Goal: Task Accomplishment & Management: Use online tool/utility

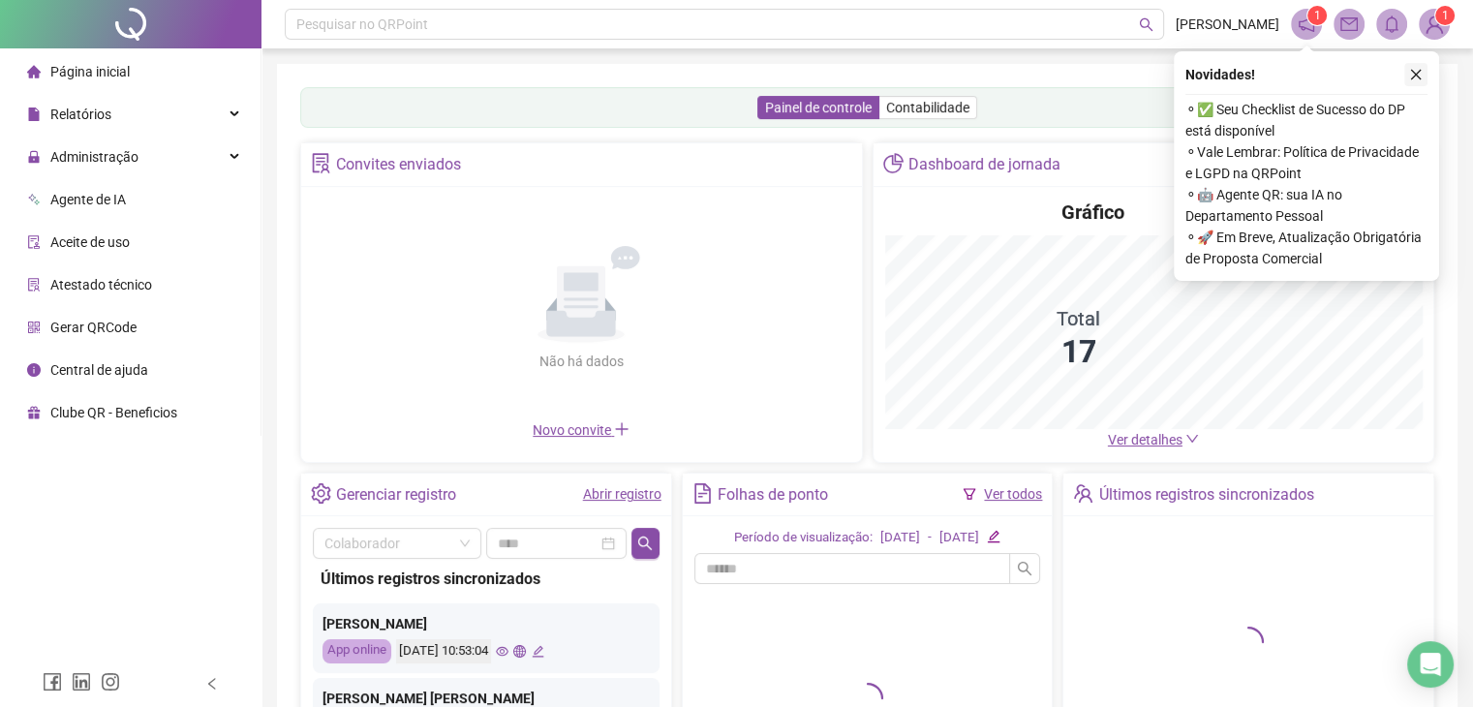
click at [1410, 74] on icon "close" at bounding box center [1416, 75] width 14 height 14
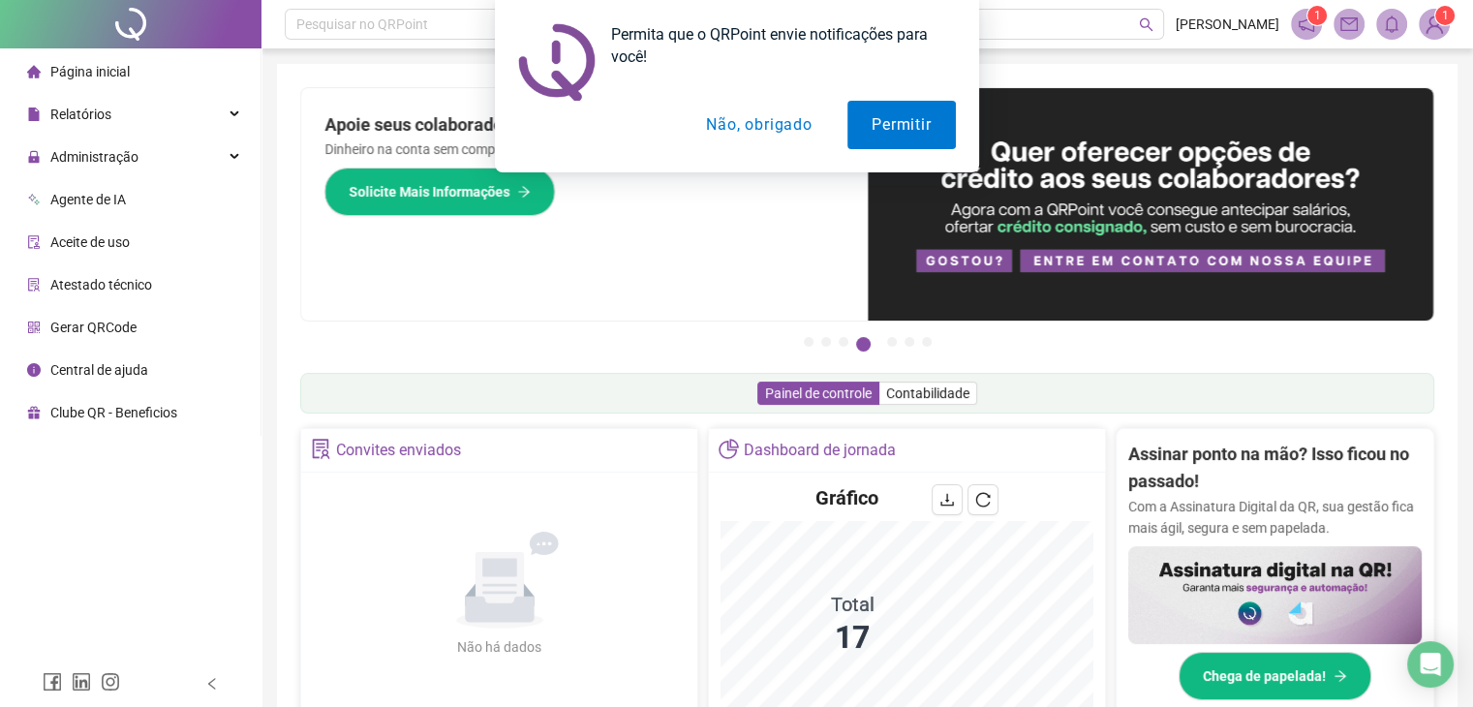
click at [784, 123] on button "Não, obrigado" at bounding box center [759, 125] width 154 height 48
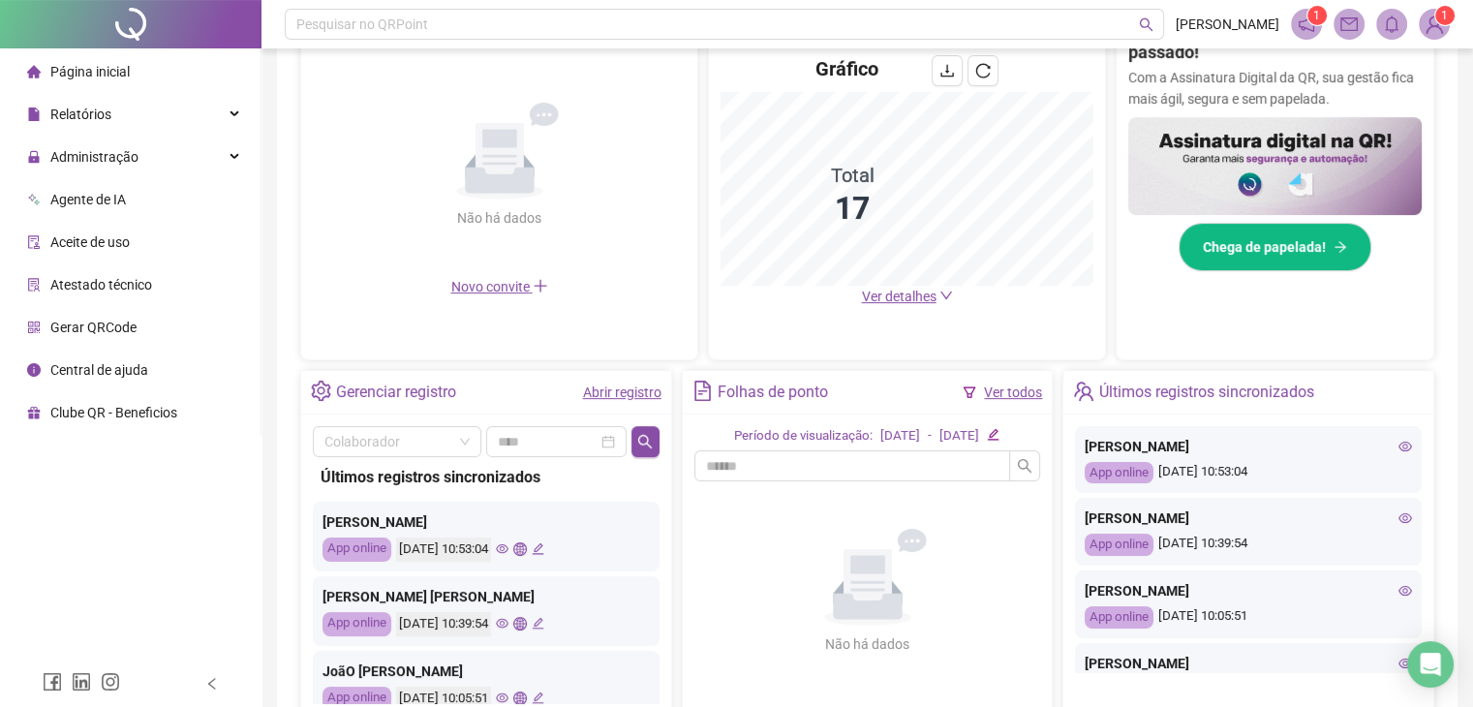
scroll to position [387, 0]
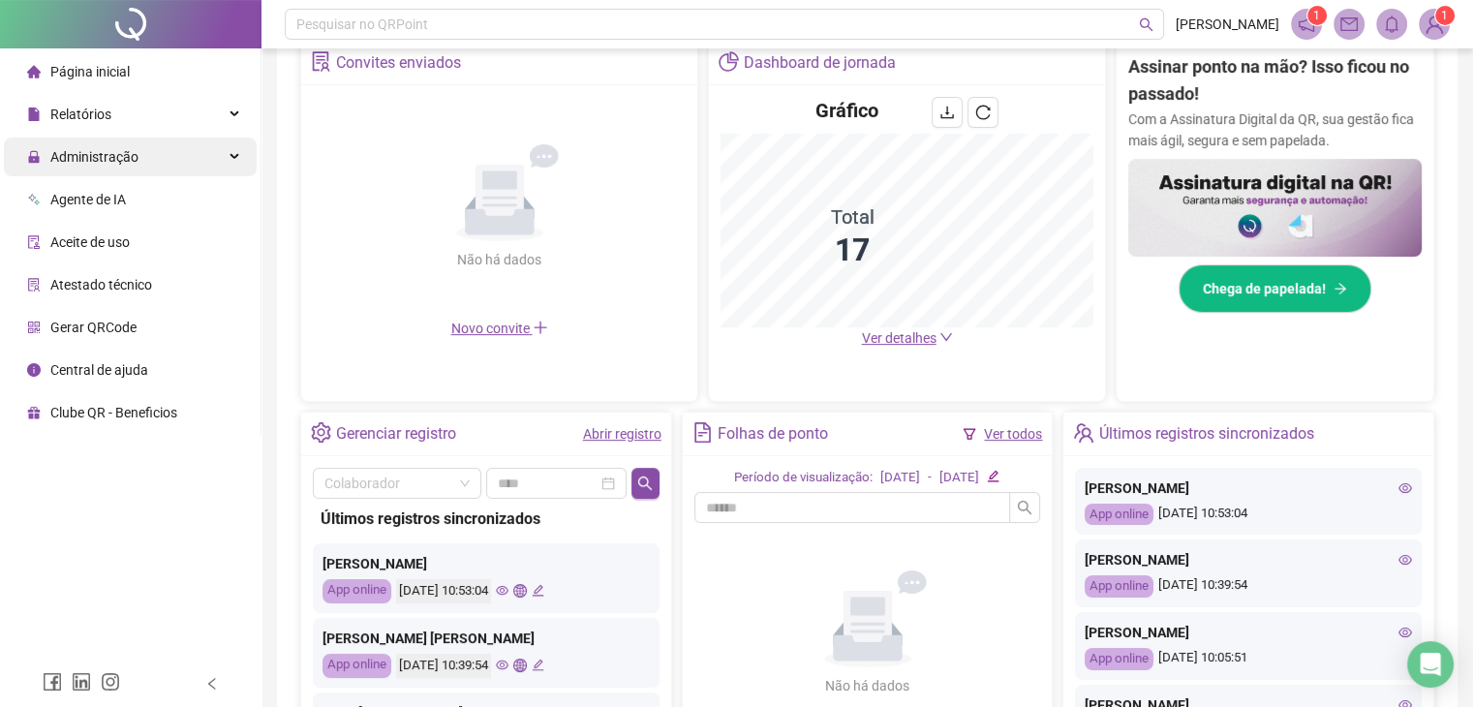
click at [90, 149] on span "Administração" at bounding box center [94, 156] width 88 height 15
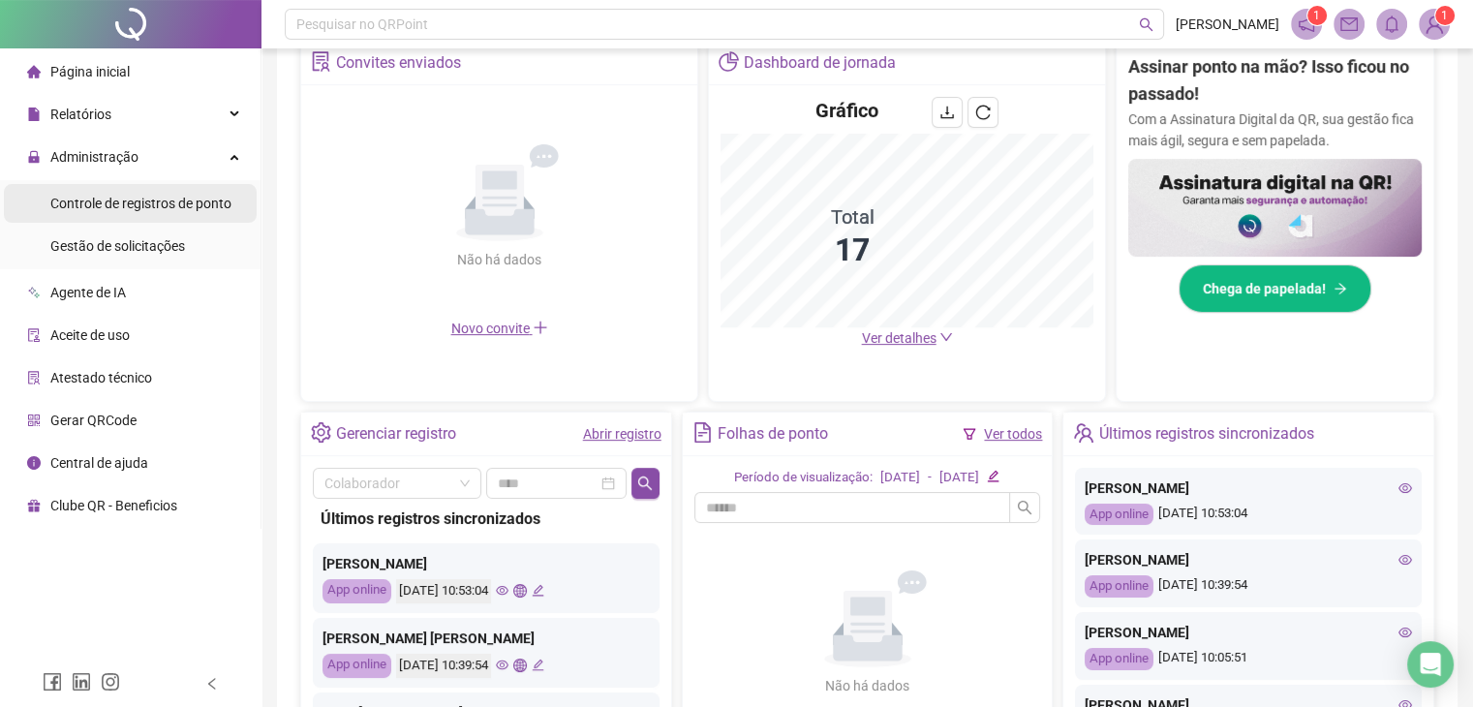
click at [99, 214] on div "Controle de registros de ponto" at bounding box center [140, 203] width 181 height 39
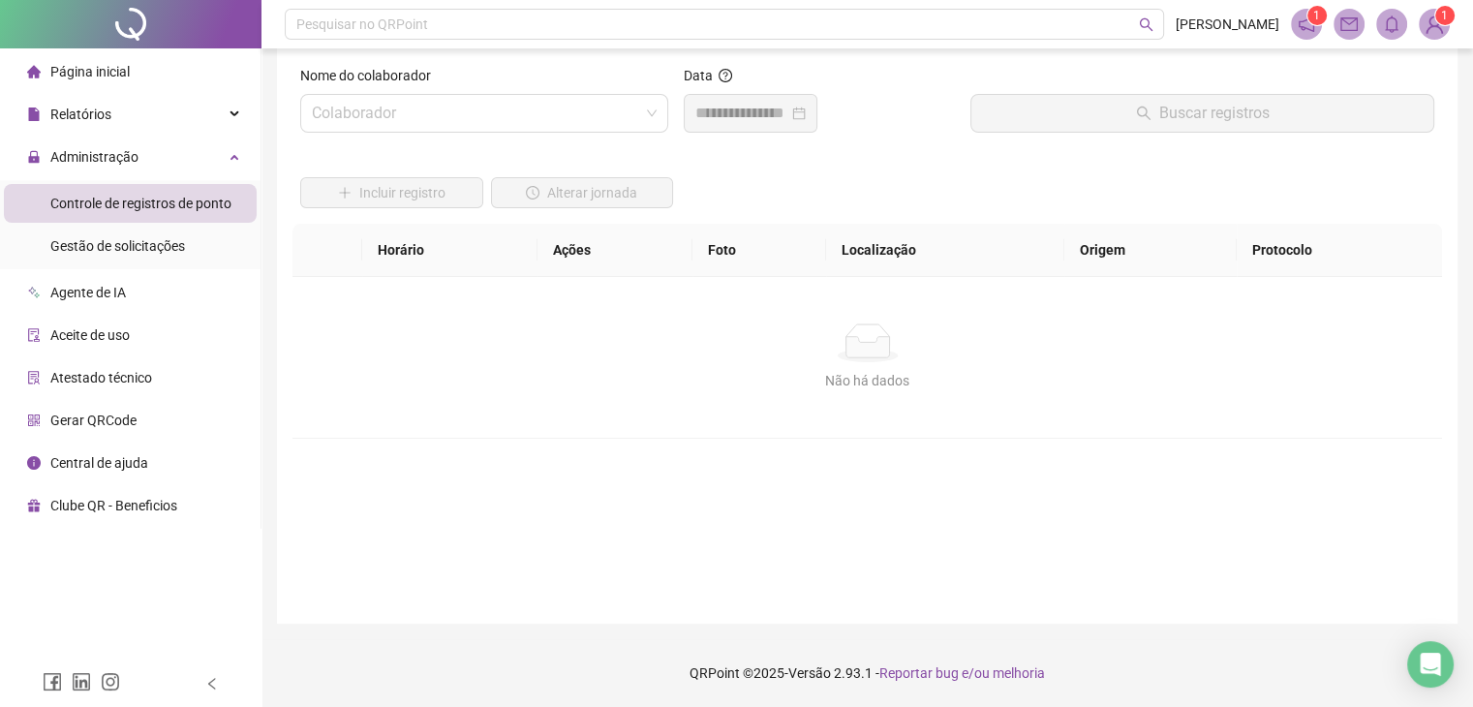
click at [752, 168] on div "Incluir registro Alterar jornada" at bounding box center [867, 186] width 1142 height 76
click at [556, 108] on input "search" at bounding box center [475, 113] width 327 height 37
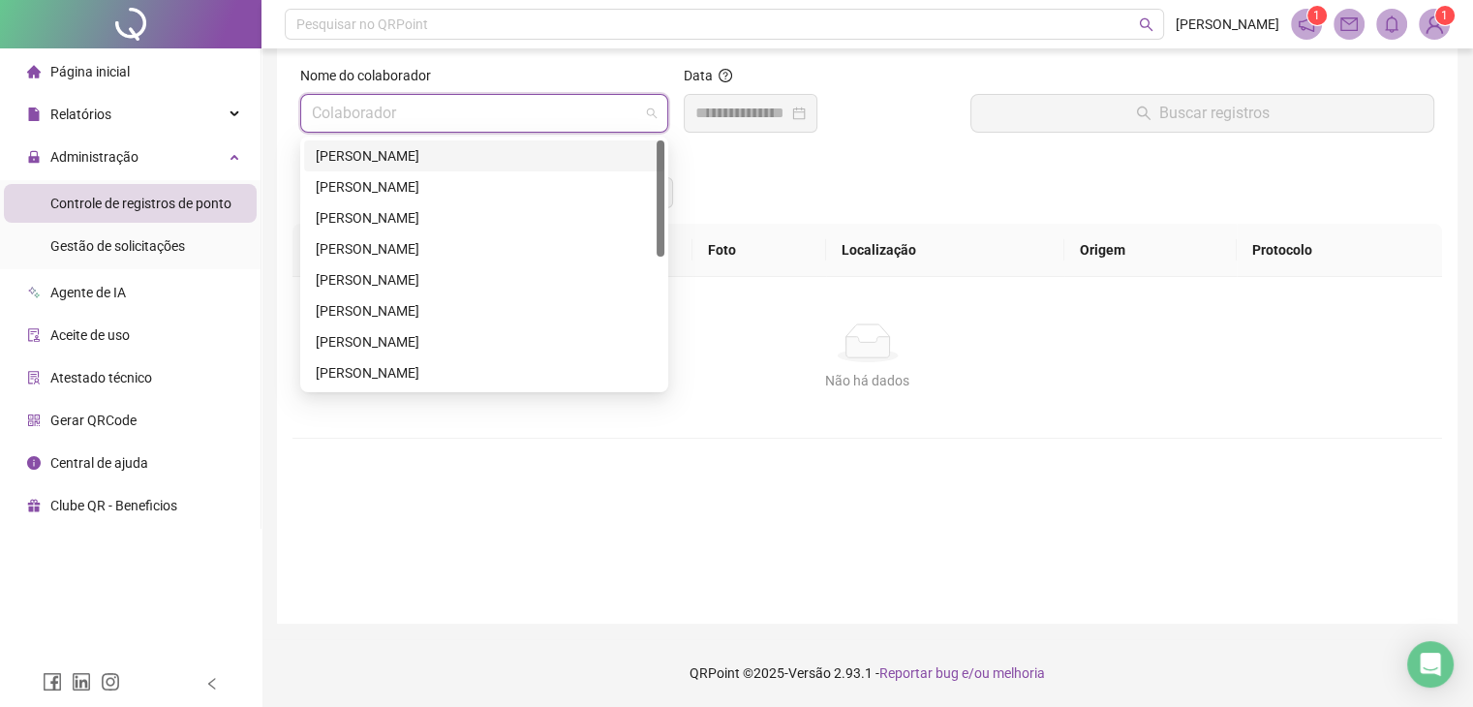
click at [523, 157] on div "[PERSON_NAME]" at bounding box center [484, 155] width 337 height 21
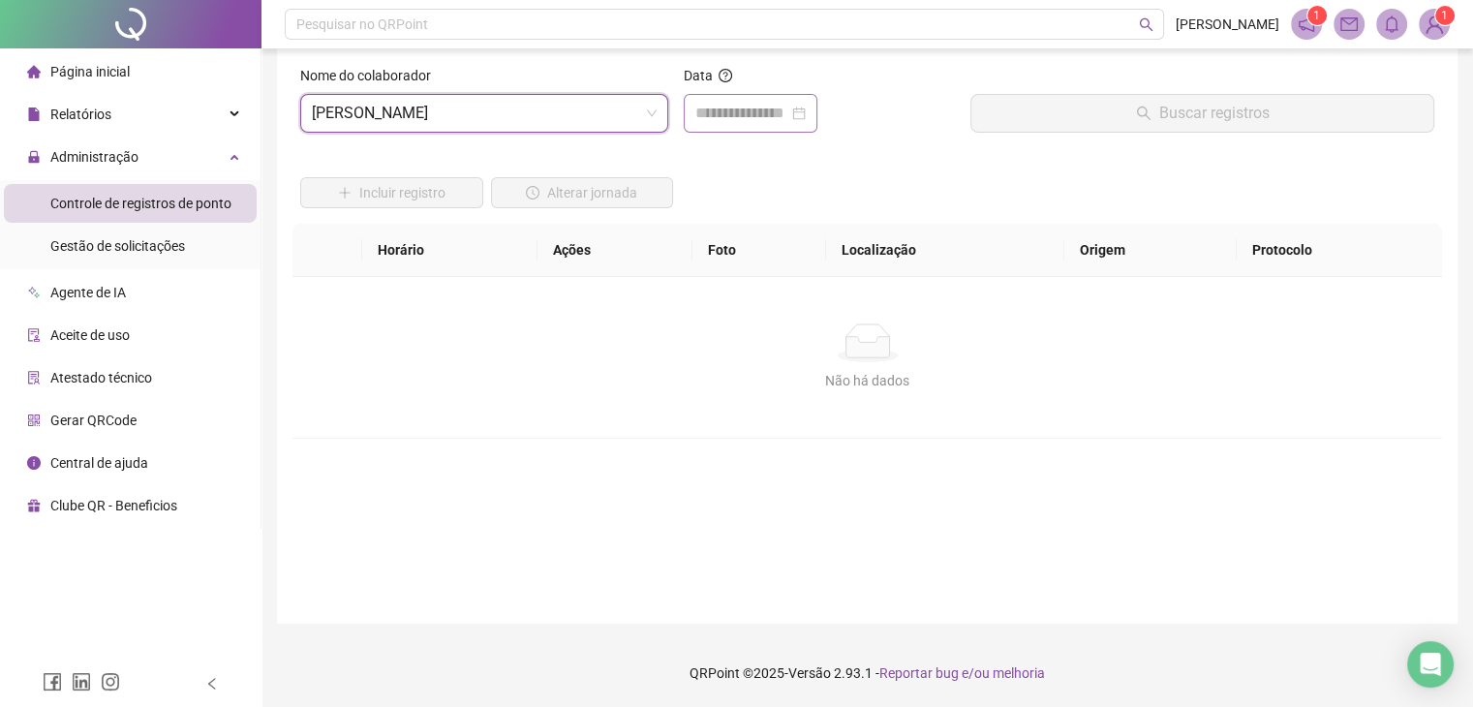
click at [806, 109] on div at bounding box center [750, 113] width 110 height 23
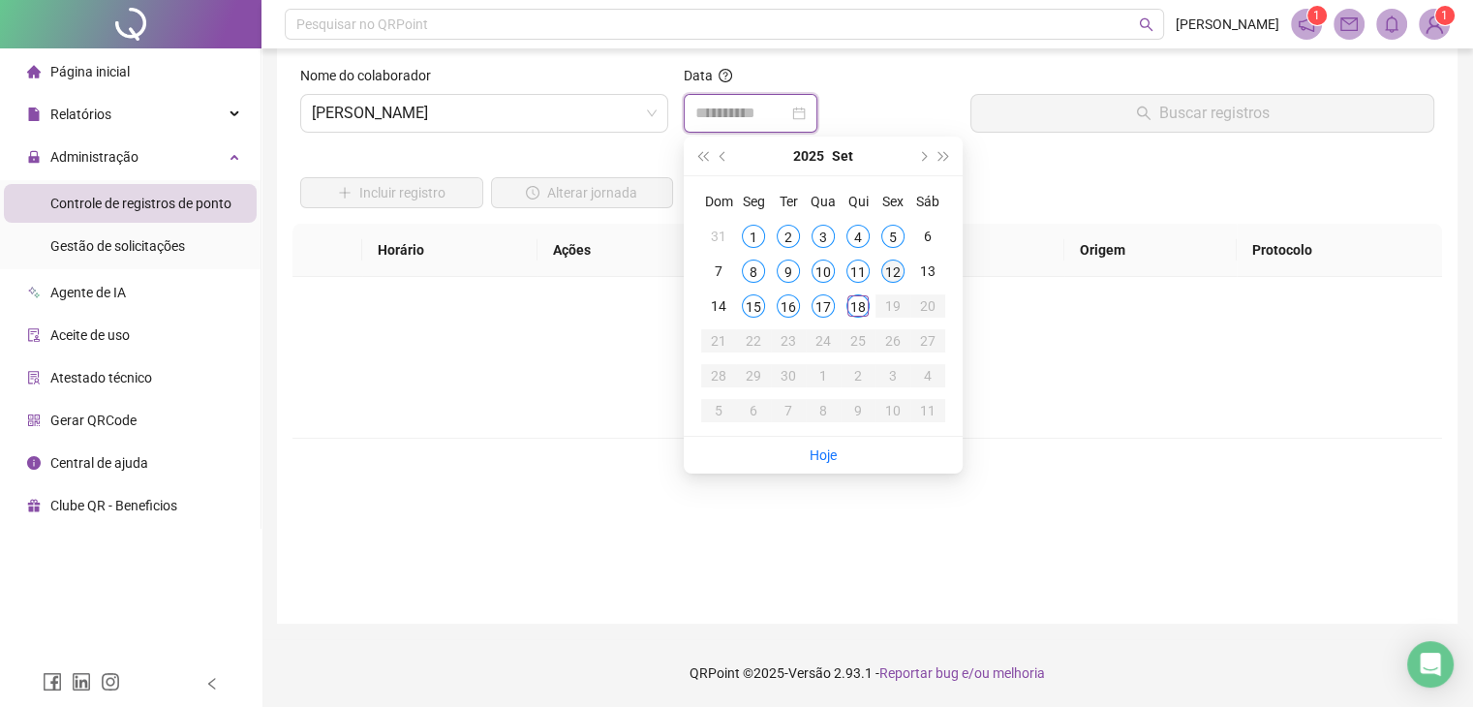
type input "**********"
click at [860, 296] on div "18" at bounding box center [857, 305] width 23 height 23
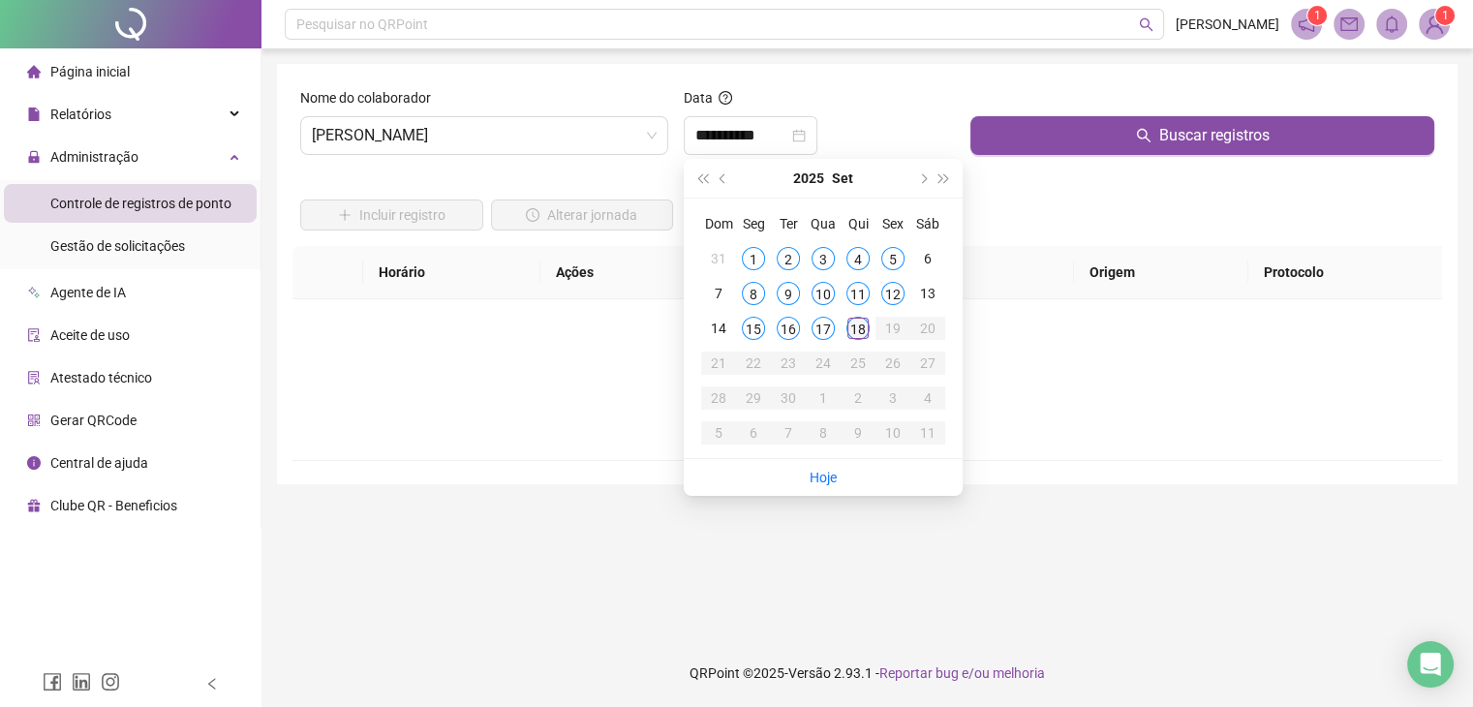
scroll to position [0, 0]
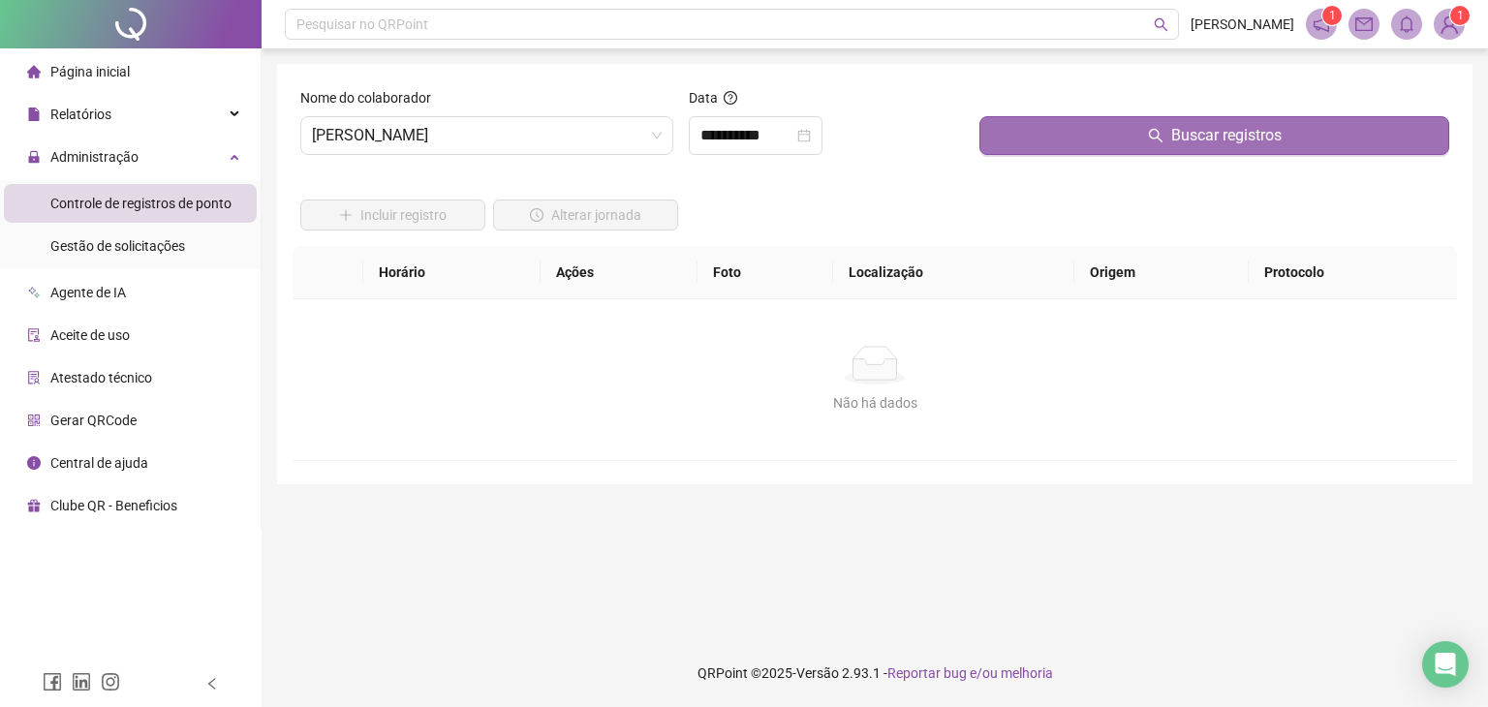
click at [1220, 147] on button "Buscar registros" at bounding box center [1214, 135] width 470 height 39
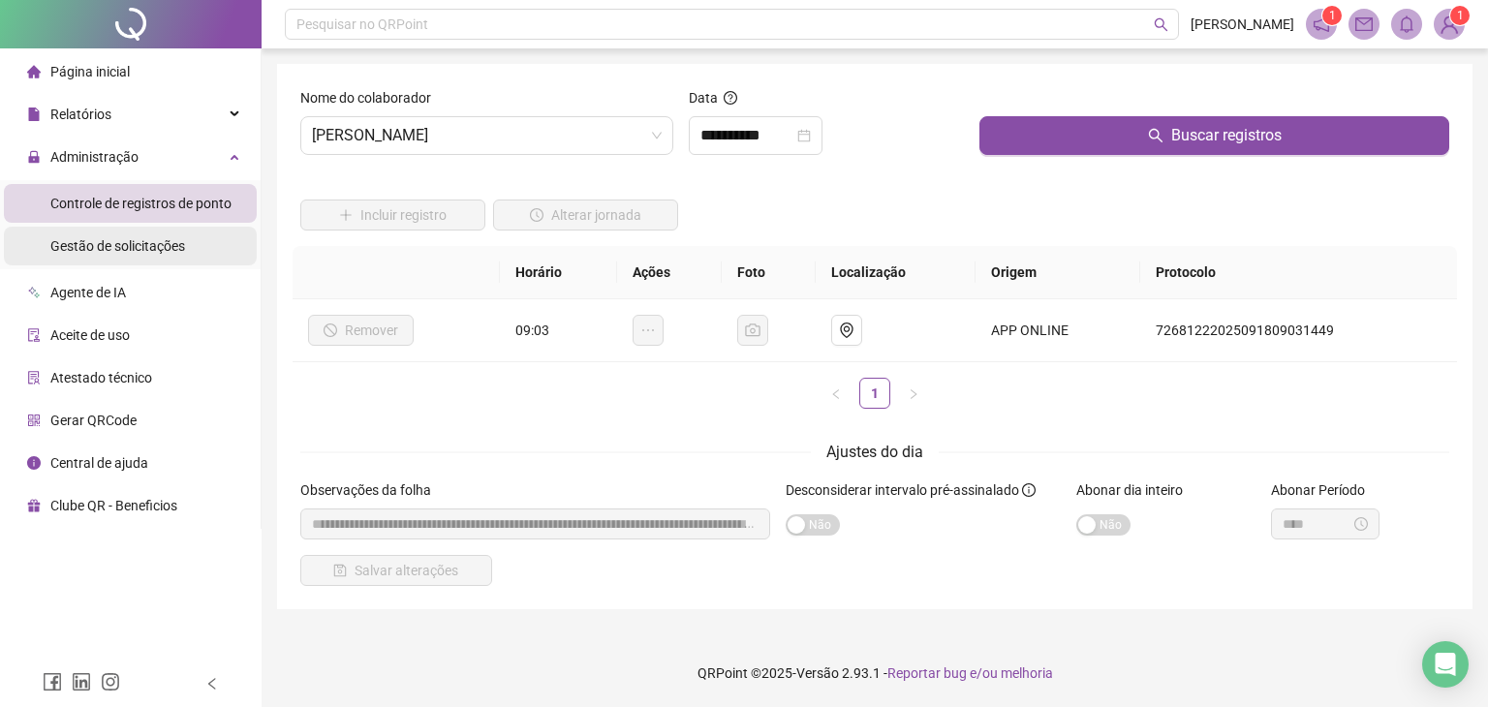
click at [120, 247] on span "Gestão de solicitações" at bounding box center [117, 245] width 135 height 15
